Goal: Find specific page/section: Find specific page/section

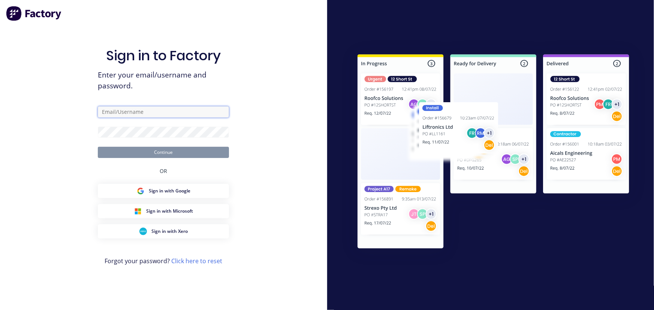
type input "[PERSON_NAME][EMAIL_ADDRESS][DOMAIN_NAME]"
click at [163, 153] on button "Continue" at bounding box center [163, 152] width 131 height 11
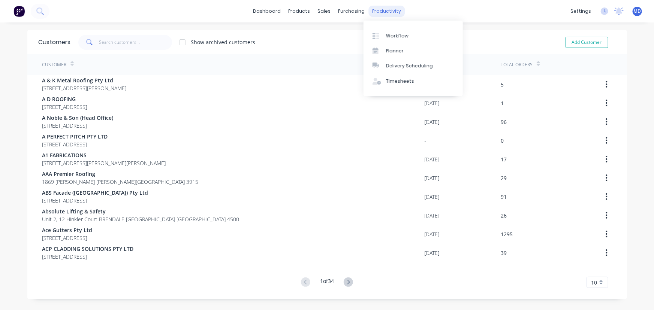
click at [379, 7] on div "productivity" at bounding box center [387, 11] width 36 height 11
click at [400, 32] on link "Workflow" at bounding box center [413, 35] width 99 height 15
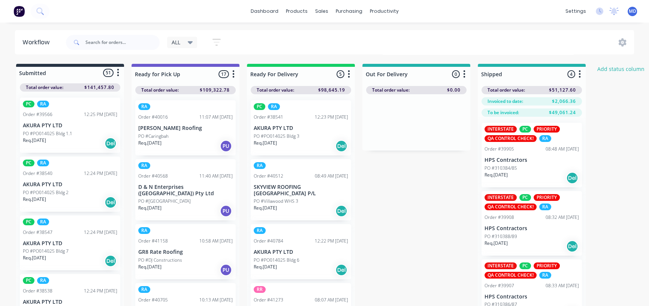
click at [191, 42] on icon at bounding box center [190, 42] width 5 height 3
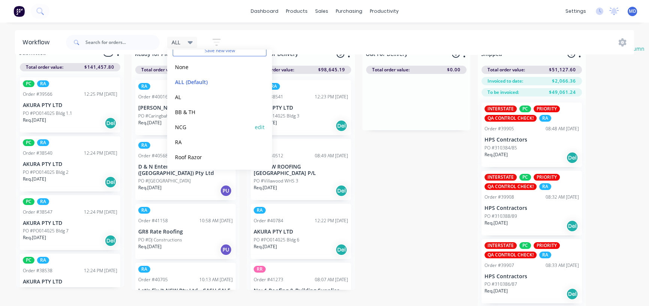
scroll to position [31, 0]
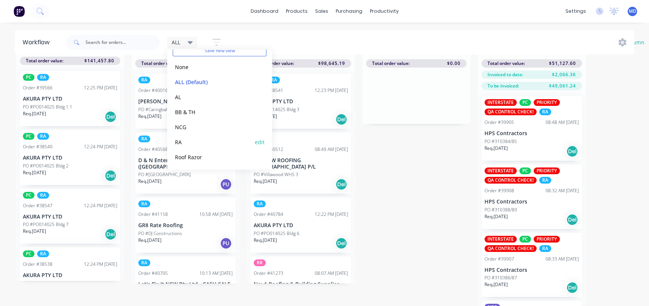
click at [182, 141] on button "RA" at bounding box center [213, 142] width 80 height 9
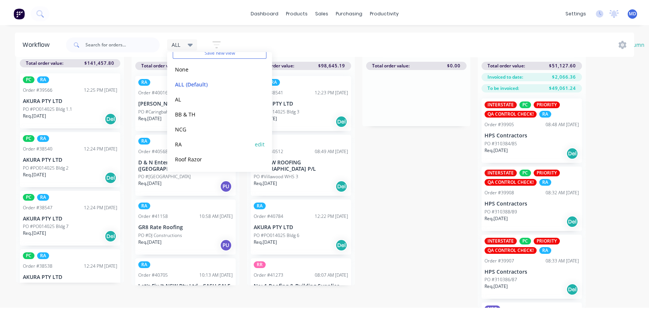
scroll to position [0, 0]
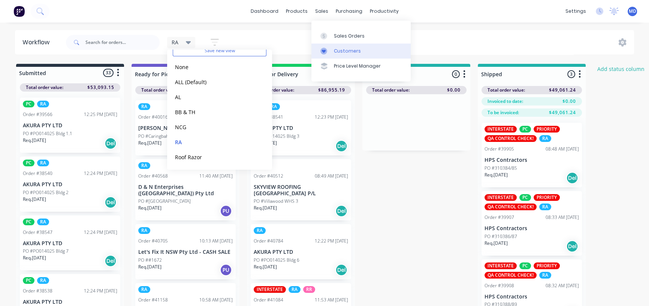
click at [344, 51] on div "Customers" at bounding box center [347, 51] width 27 height 7
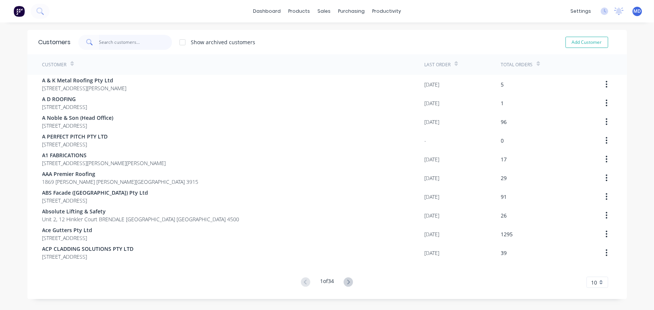
click at [131, 45] on input "text" at bounding box center [135, 42] width 73 height 15
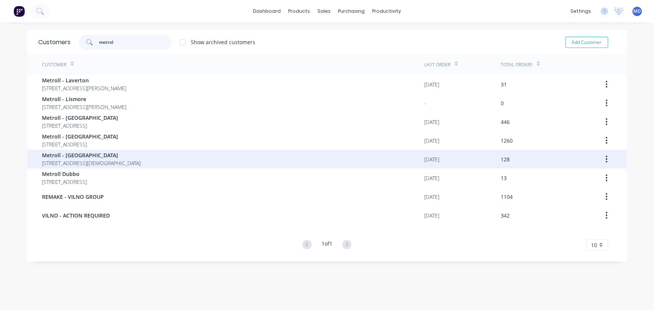
type input "metrol"
click at [79, 154] on span "Metroll - [GEOGRAPHIC_DATA]" at bounding box center [91, 155] width 99 height 8
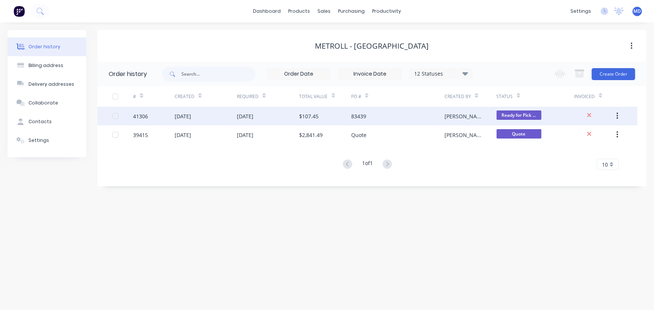
click at [399, 117] on div "83439" at bounding box center [397, 116] width 93 height 19
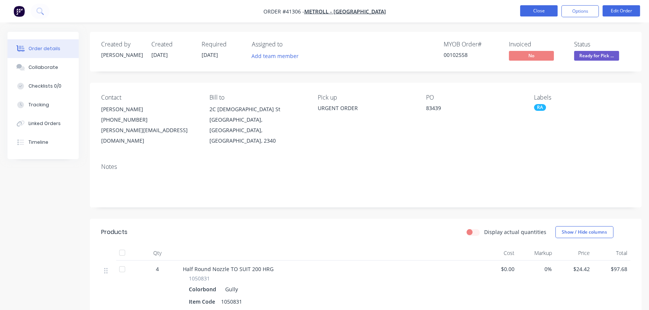
click at [532, 11] on button "Close" at bounding box center [538, 10] width 37 height 11
